Goal: Find specific page/section: Find specific page/section

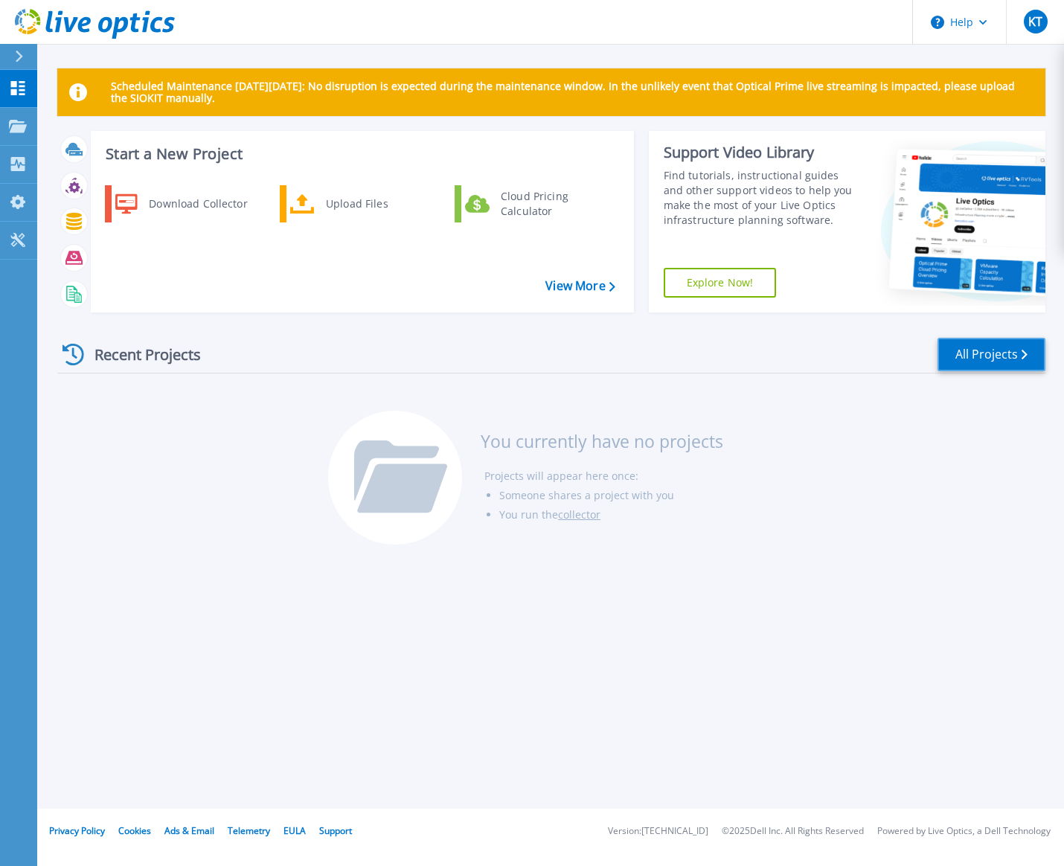
click at [986, 356] on link "All Projects" at bounding box center [992, 354] width 108 height 33
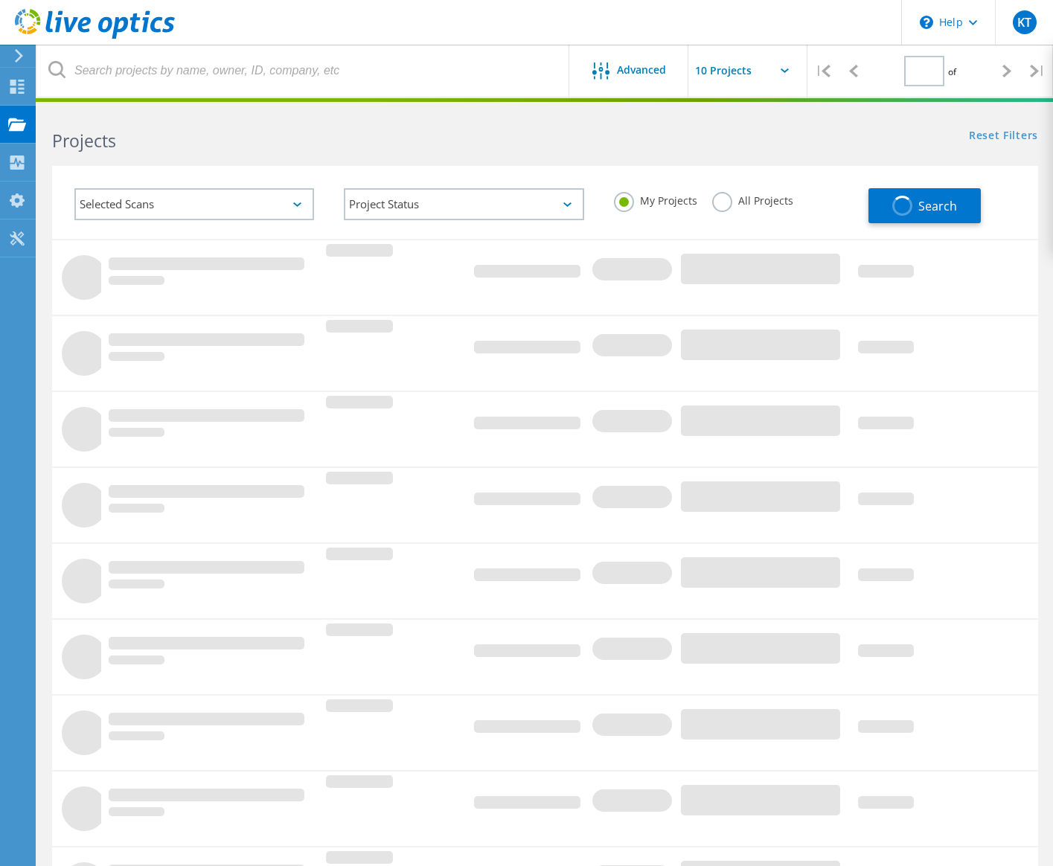
type input "1"
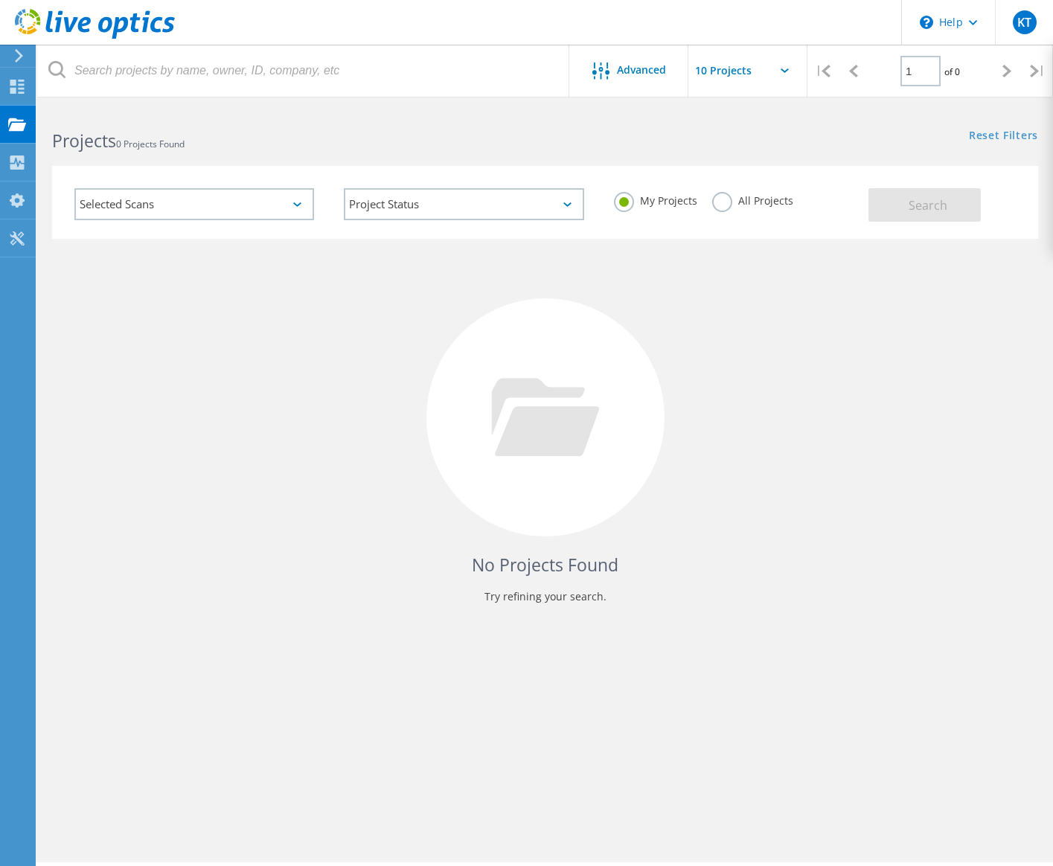
click at [278, 203] on div "Selected Scans" at bounding box center [194, 204] width 240 height 32
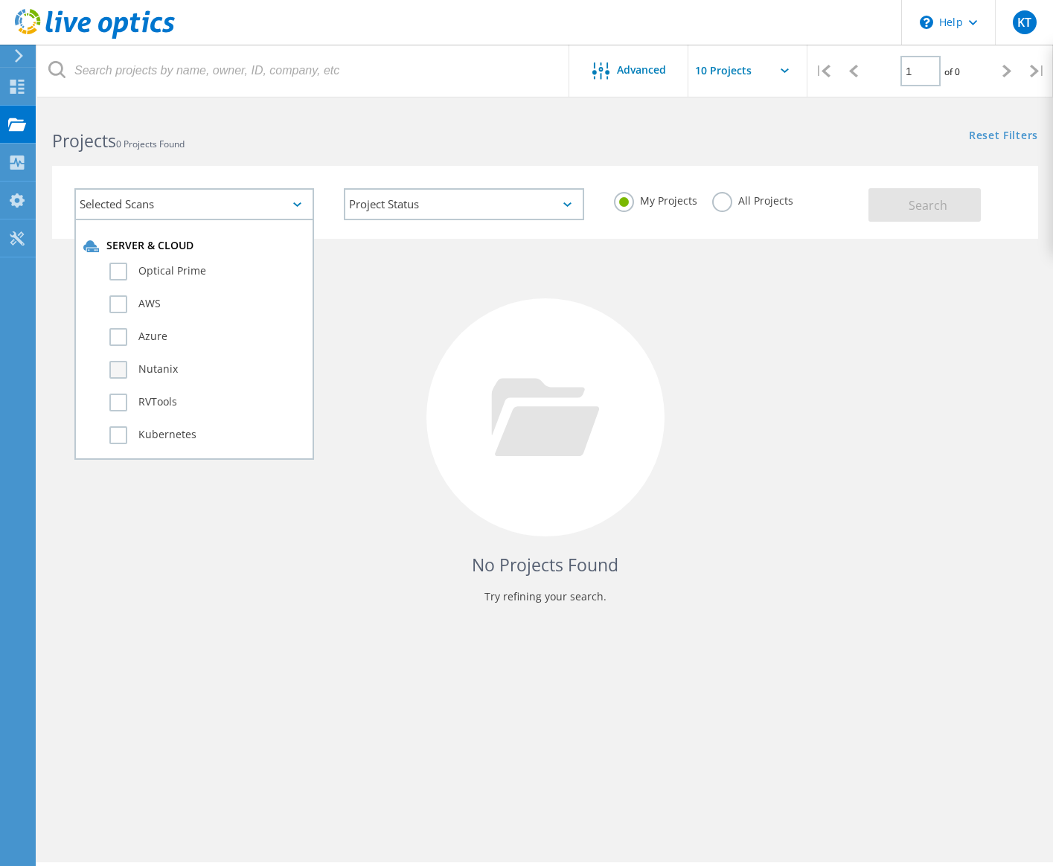
click at [116, 373] on label "Nutanix" at bounding box center [207, 370] width 196 height 18
click at [0, 0] on input "Nutanix" at bounding box center [0, 0] width 0 height 0
click at [913, 197] on span "Search" at bounding box center [928, 205] width 39 height 16
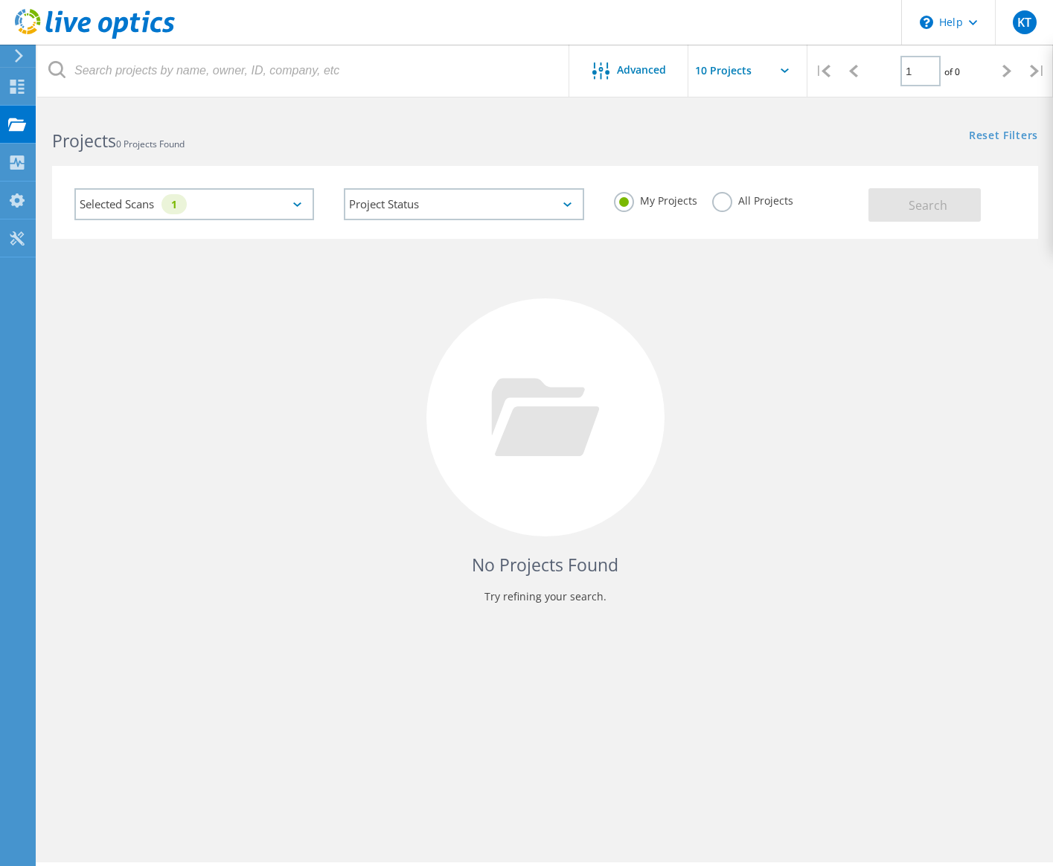
click at [747, 76] on input "text" at bounding box center [762, 71] width 149 height 52
click at [588, 129] on div "Reset Filters Show Filters" at bounding box center [799, 122] width 508 height 28
click at [55, 119] on div "Projects" at bounding box center [70, 124] width 57 height 10
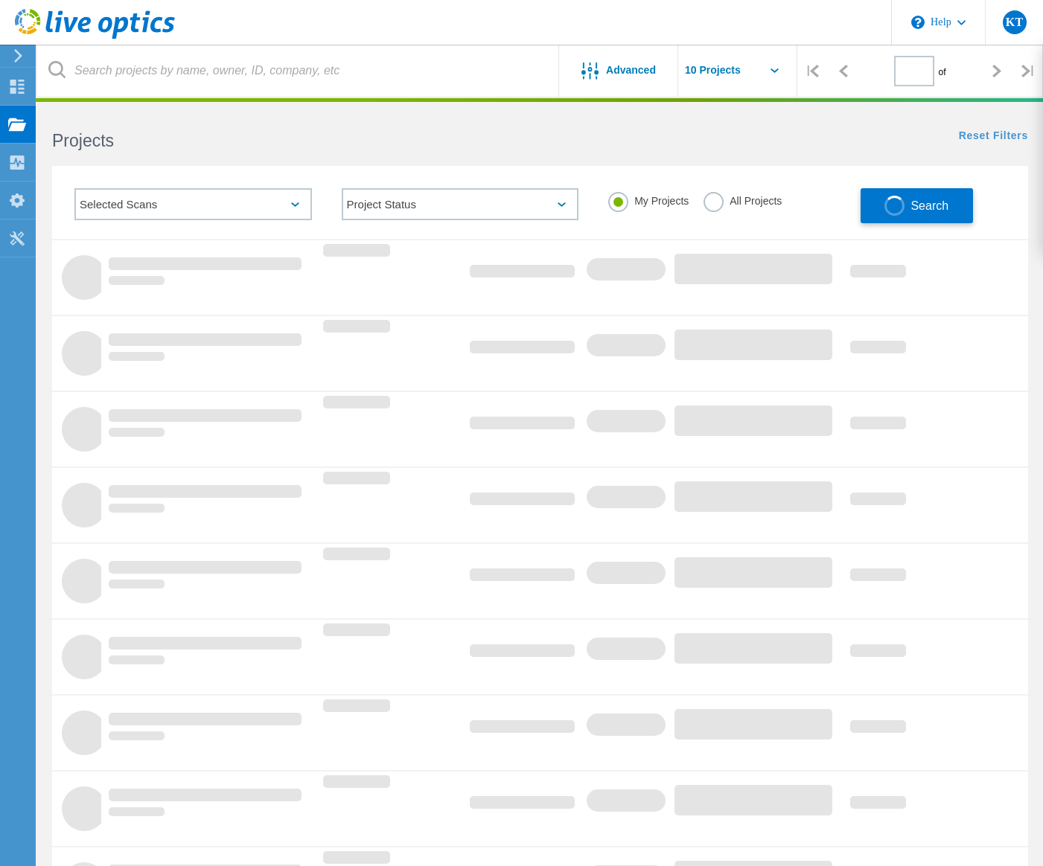
type input "1"
